Goal: Use online tool/utility: Utilize a website feature to perform a specific function

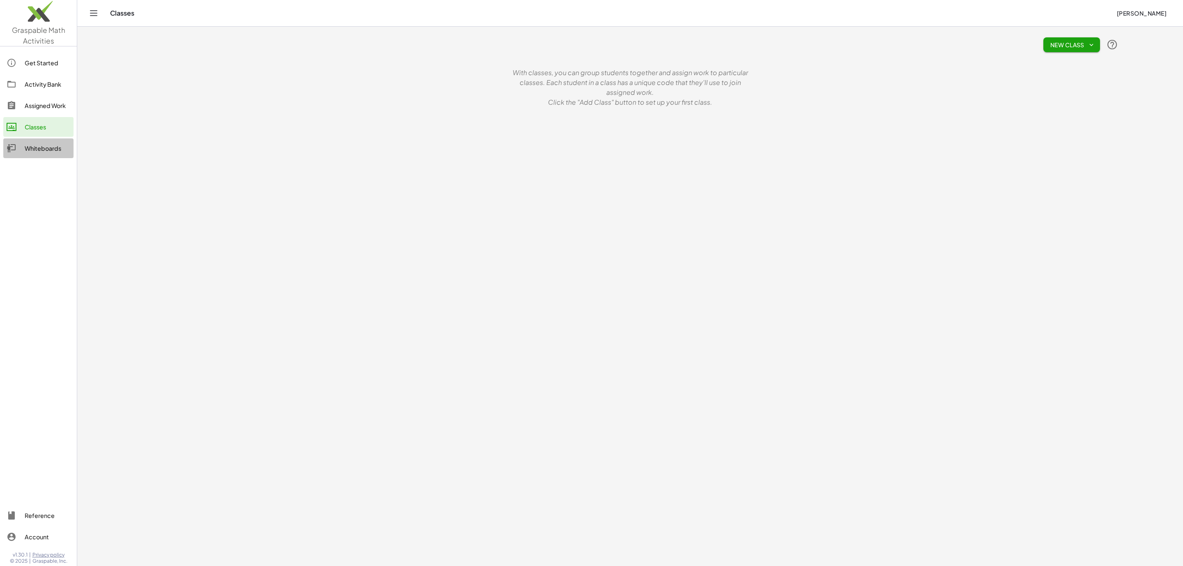
click at [40, 148] on div "Whiteboards" at bounding box center [48, 148] width 46 height 10
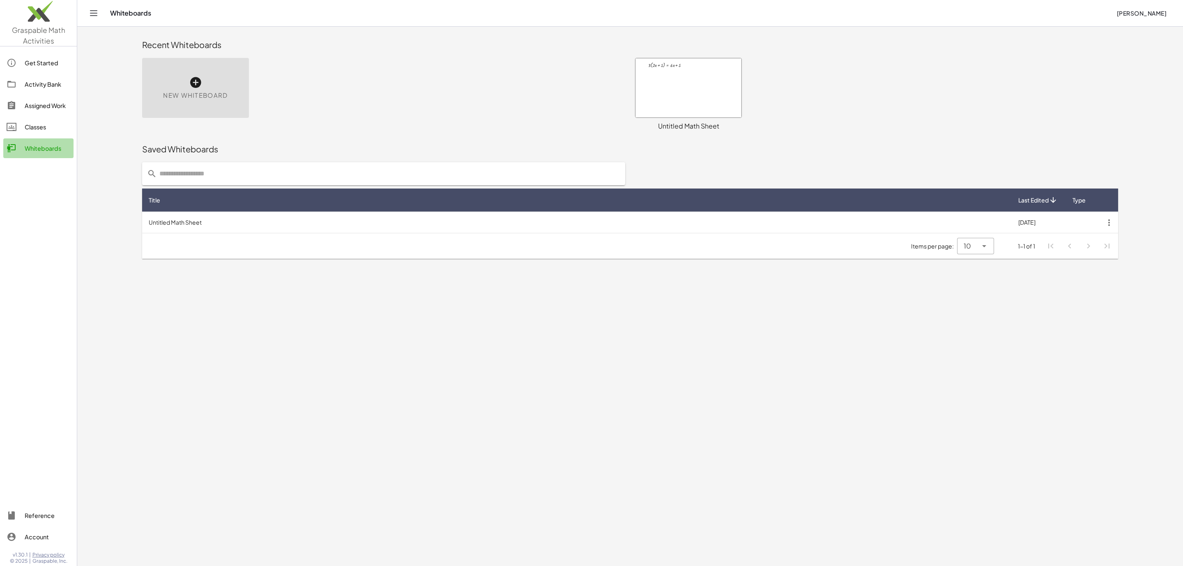
click at [28, 138] on link "Whiteboards" at bounding box center [38, 148] width 70 height 20
click at [30, 122] on div "Classes" at bounding box center [48, 127] width 46 height 10
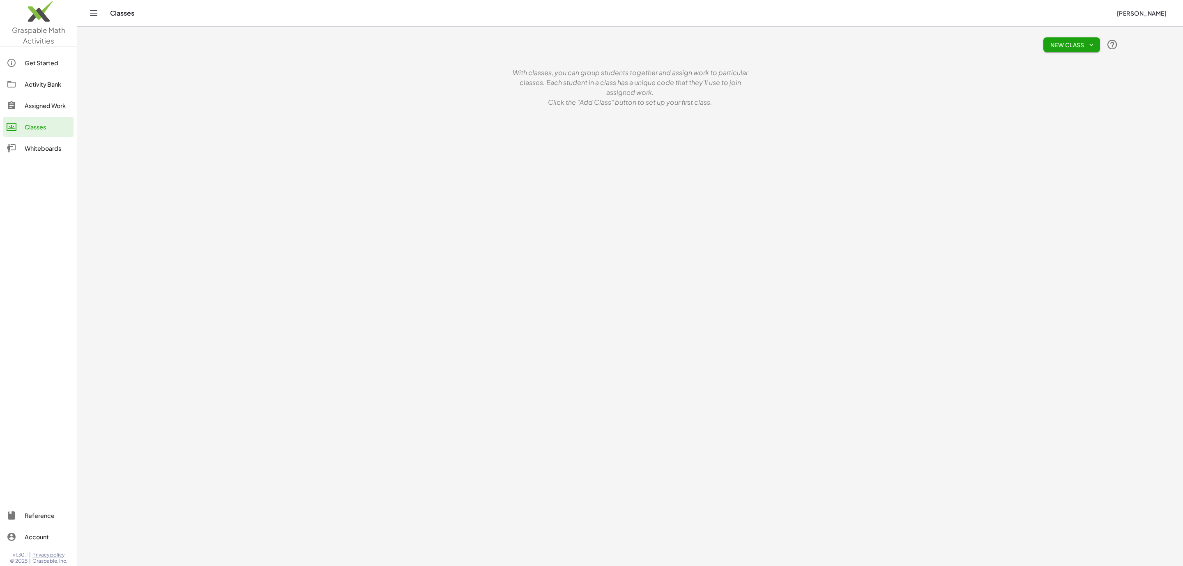
click at [88, 7] on div "Classes [PERSON_NAME]" at bounding box center [630, 13] width 1086 height 26
click at [92, 11] on icon "Toggle navigation" at bounding box center [93, 13] width 7 height 5
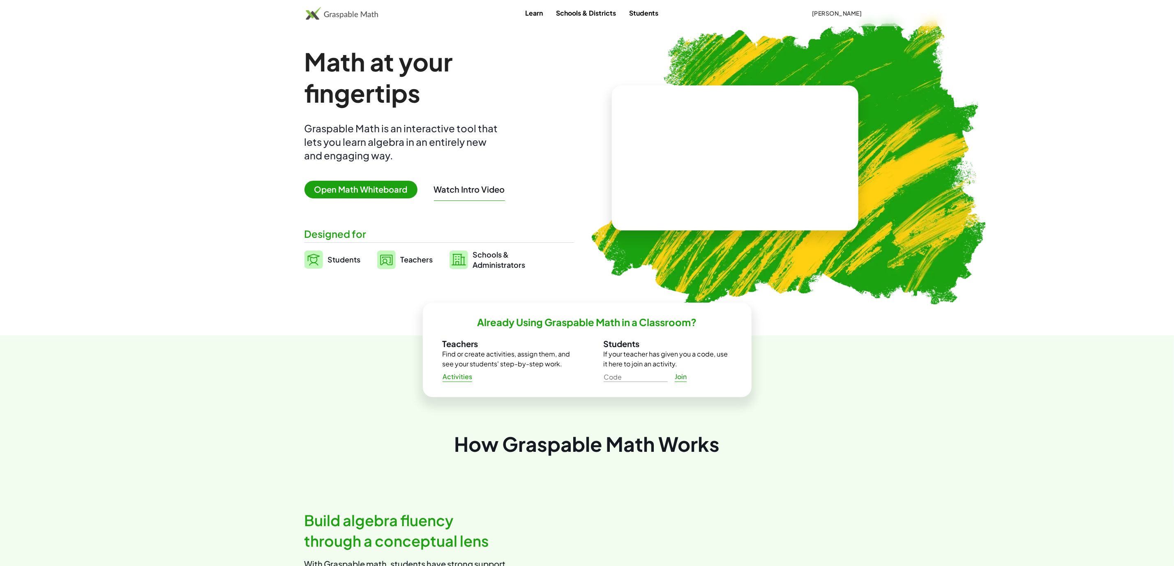
click at [386, 188] on span "Open Math Whiteboard" at bounding box center [360, 190] width 113 height 18
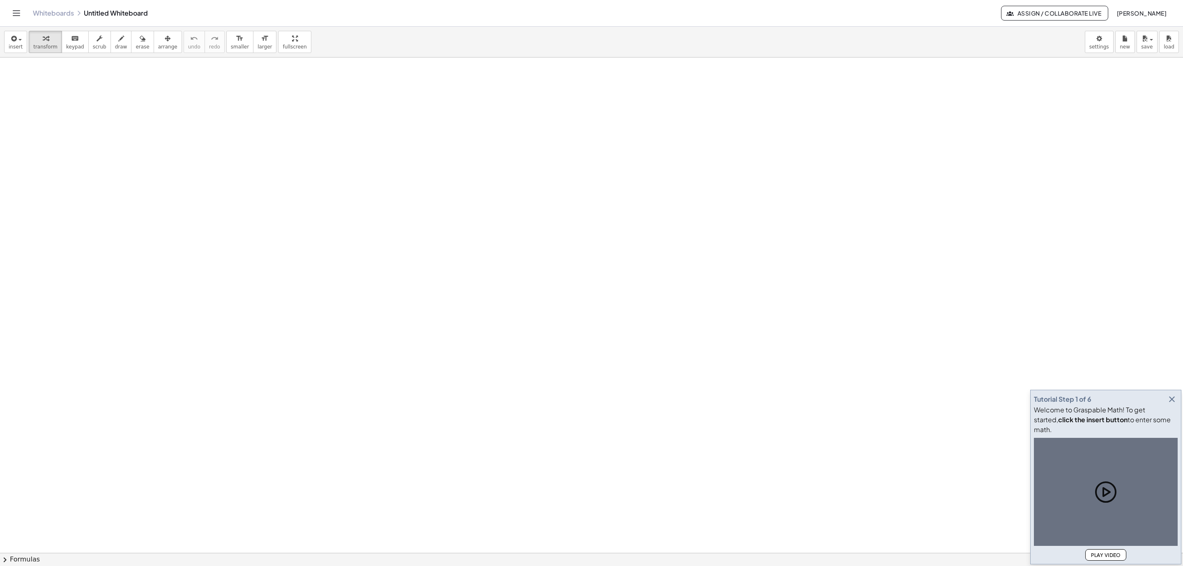
click at [488, 272] on div at bounding box center [591, 553] width 1183 height 991
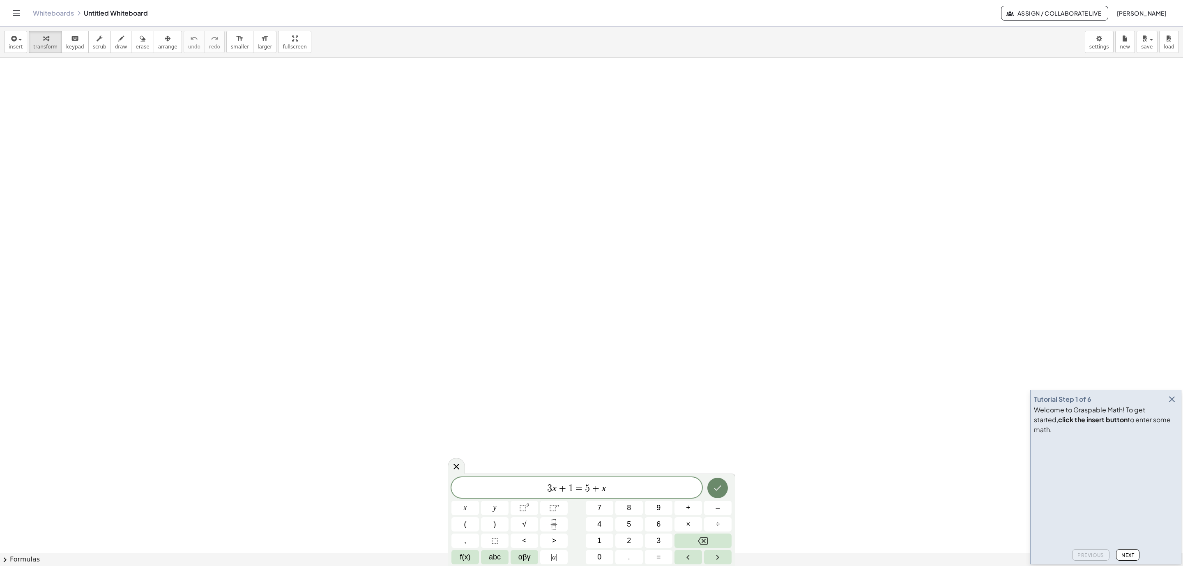
click at [723, 485] on button "Done" at bounding box center [717, 488] width 21 height 21
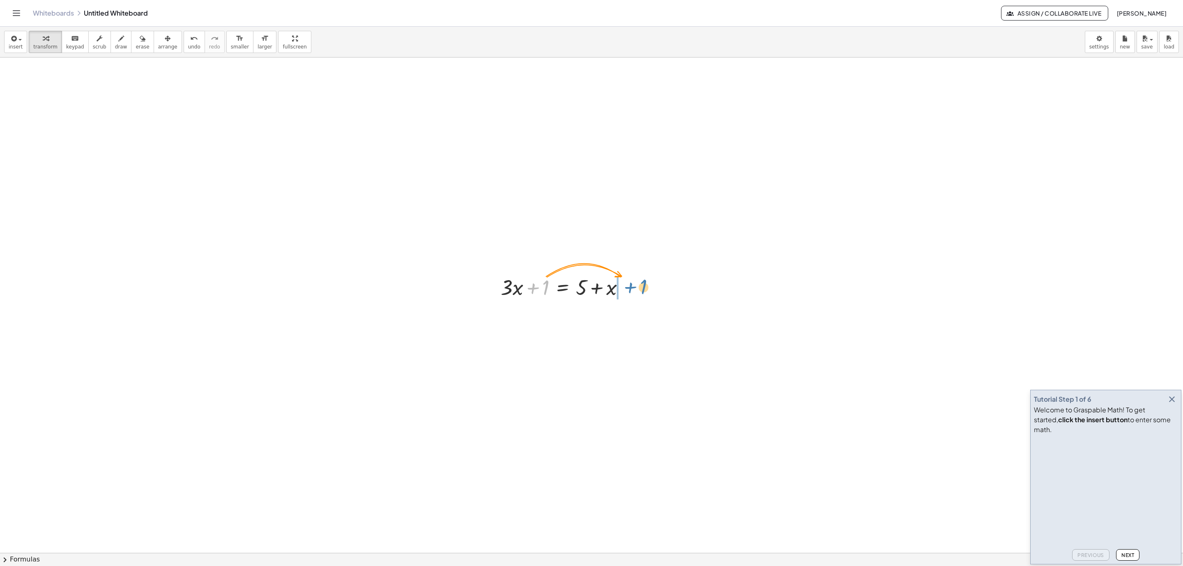
drag, startPoint x: 544, startPoint y: 290, endPoint x: 642, endPoint y: 288, distance: 98.6
drag, startPoint x: 597, startPoint y: 316, endPoint x: 657, endPoint y: 318, distance: 60.4
click at [657, 318] on div at bounding box center [579, 315] width 165 height 28
click at [593, 344] on div at bounding box center [579, 343] width 165 height 28
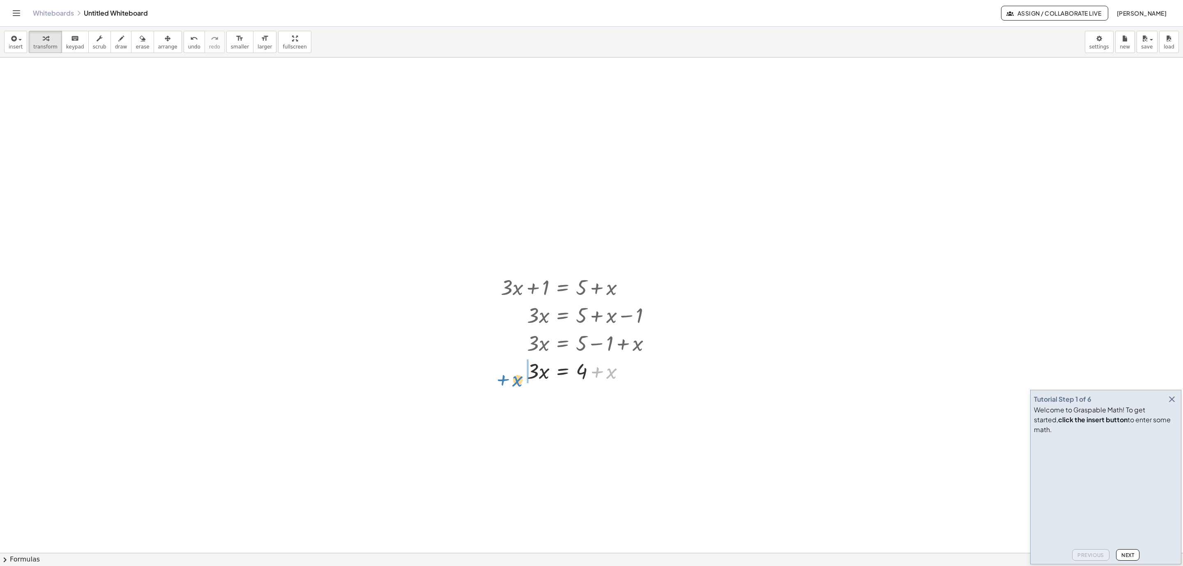
drag, startPoint x: 617, startPoint y: 377, endPoint x: 523, endPoint y: 385, distance: 94.4
click at [523, 385] on div at bounding box center [579, 371] width 165 height 28
click at [514, 405] on div at bounding box center [567, 399] width 187 height 28
click at [514, 405] on div at bounding box center [579, 399] width 165 height 28
drag, startPoint x: 529, startPoint y: 432, endPoint x: 580, endPoint y: 453, distance: 54.7
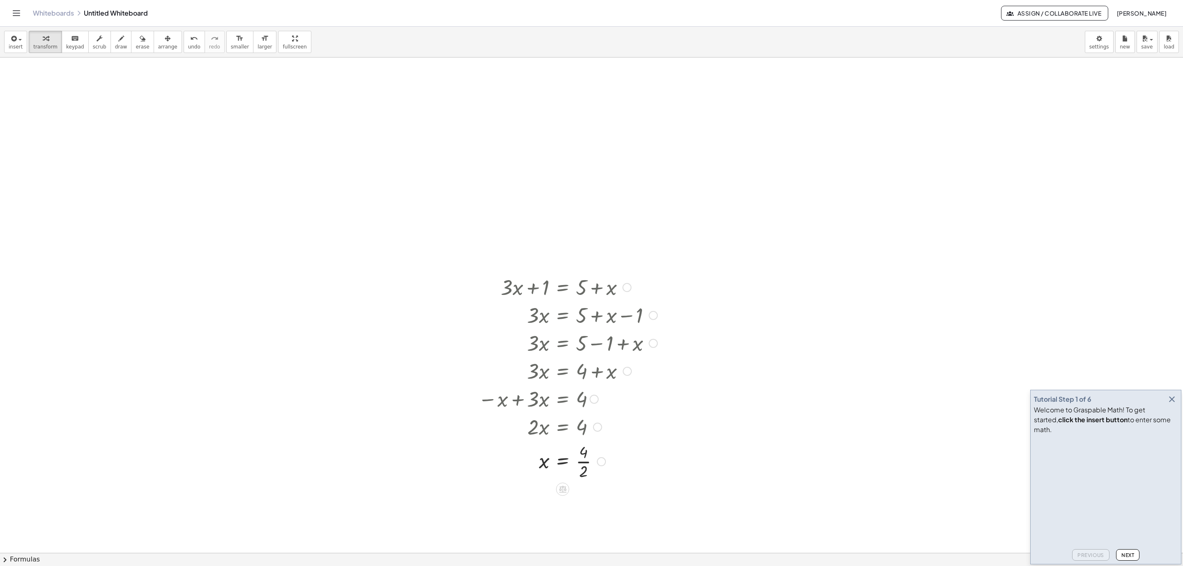
click at [581, 463] on div at bounding box center [567, 460] width 187 height 41
click at [581, 463] on div at bounding box center [567, 461] width 187 height 27
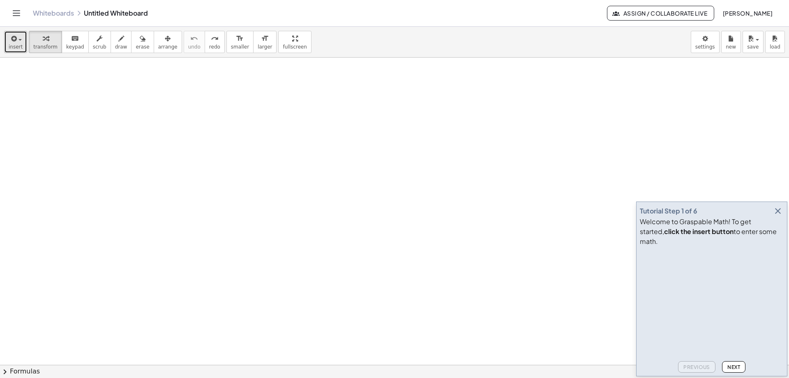
click at [25, 39] on button "insert" at bounding box center [15, 42] width 23 height 22
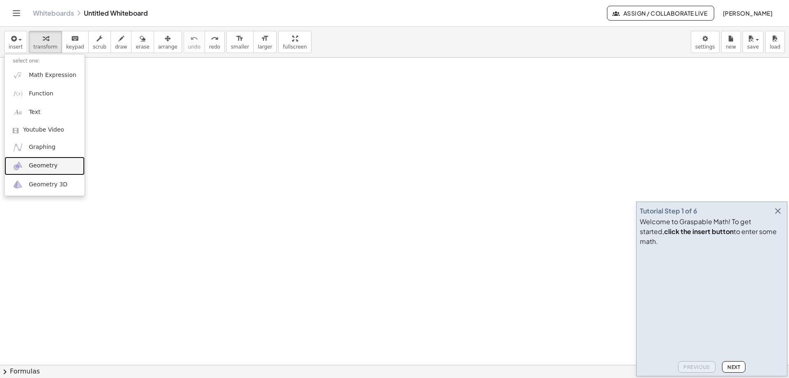
click at [67, 163] on link "Geometry" at bounding box center [45, 166] width 80 height 18
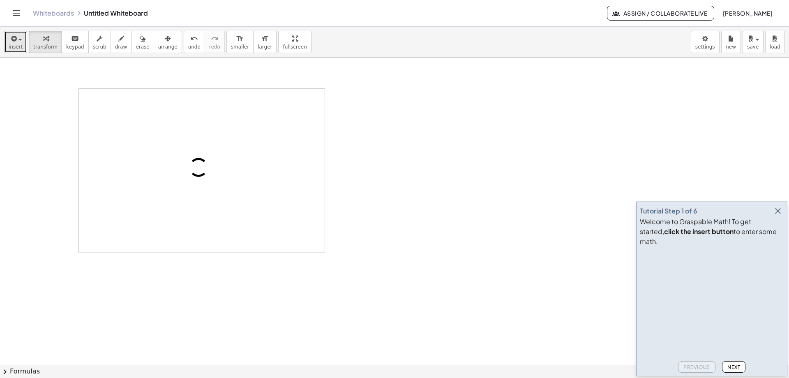
click at [17, 37] on span "button" at bounding box center [18, 40] width 2 height 6
click at [103, 134] on div "Algebra" at bounding box center [94, 136] width 26 height 12
